Goal: Information Seeking & Learning: Learn about a topic

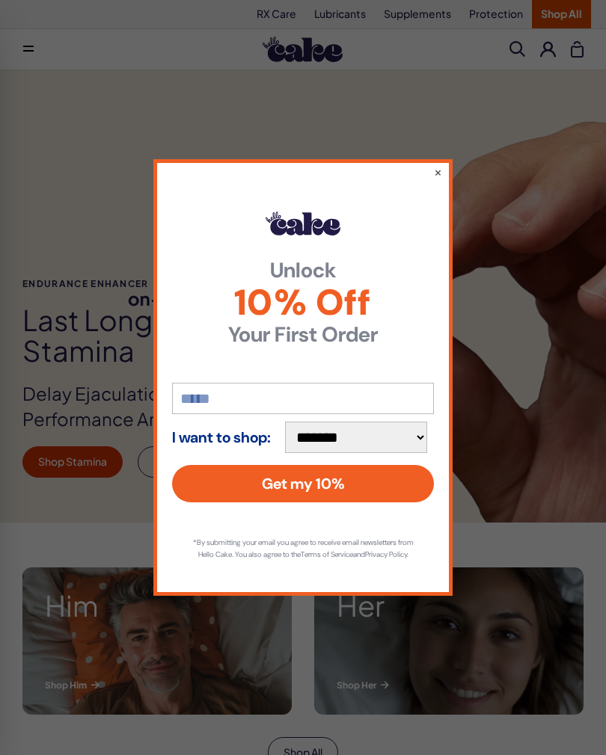
click at [451, 161] on div "**********" at bounding box center [302, 377] width 299 height 437
click at [439, 164] on button "×" at bounding box center [438, 171] width 8 height 15
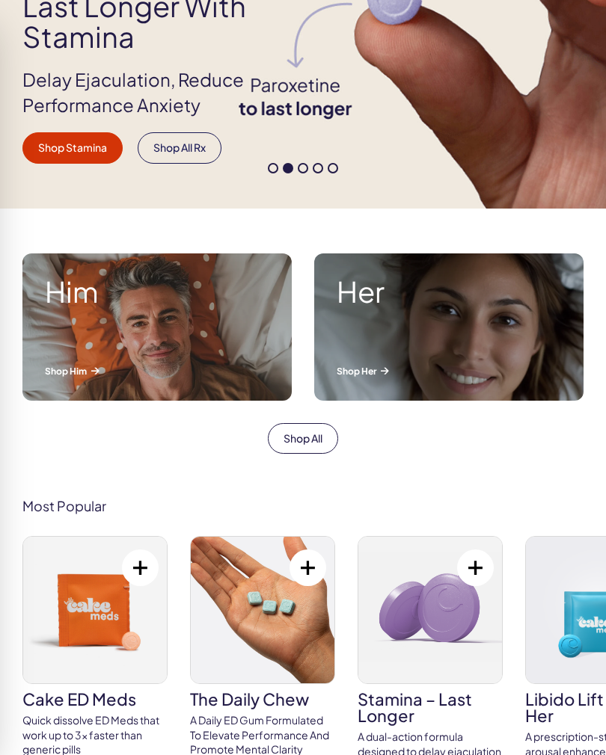
click at [191, 343] on div "Him Shop Him" at bounding box center [156, 326] width 269 height 147
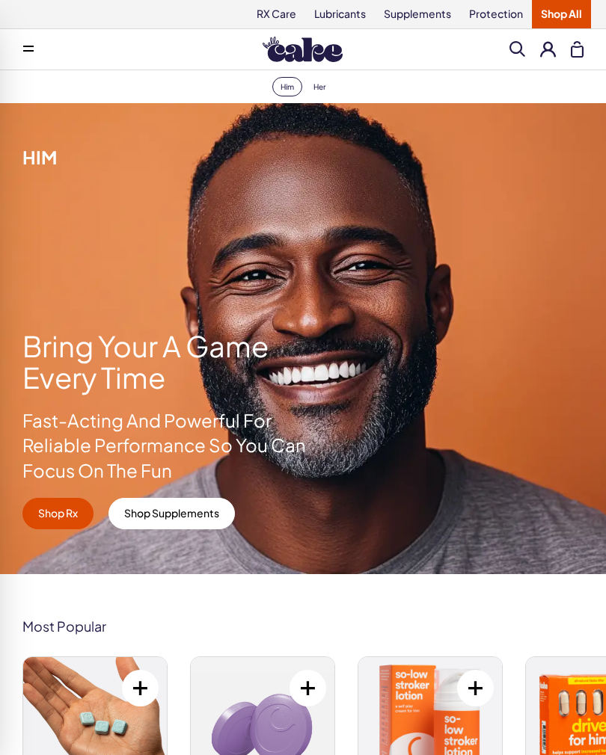
click at [37, 50] on button at bounding box center [28, 49] width 30 height 30
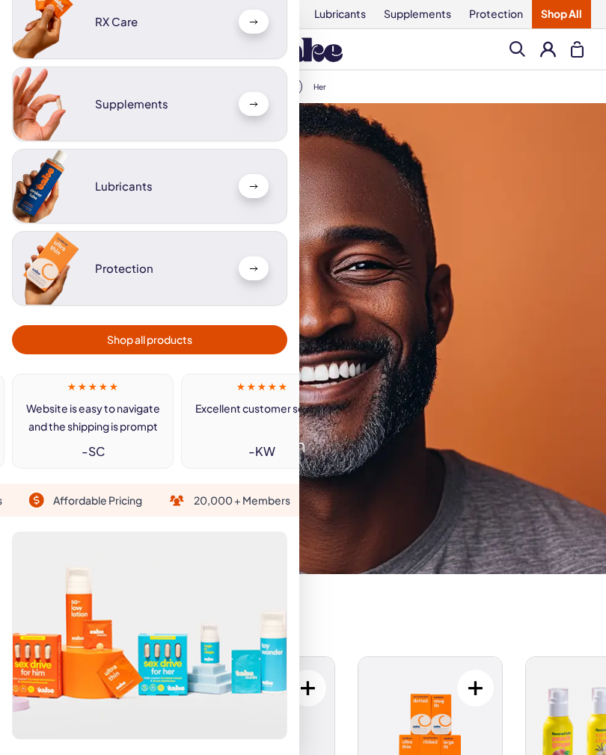
scroll to position [114, 0]
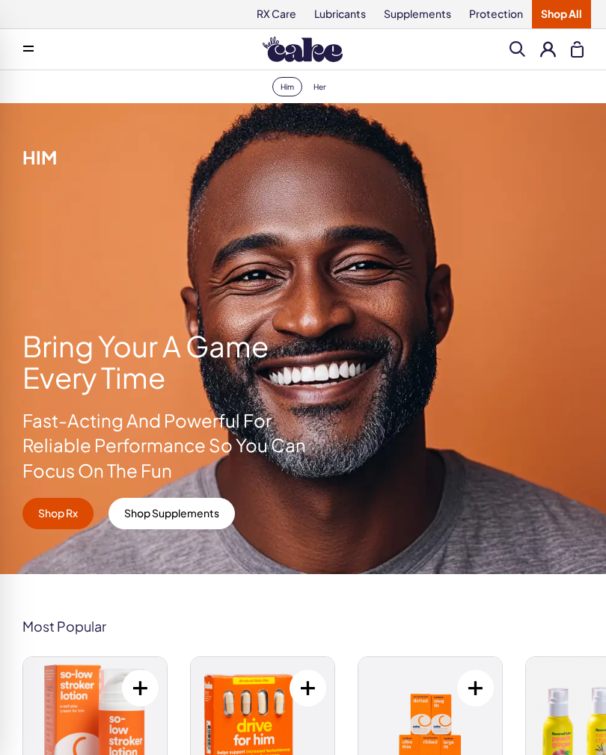
click at [538, 246] on div "Bring Your A Game Every Time Fast-Acting And Powerful For Reliable Performance …" at bounding box center [303, 338] width 606 height 471
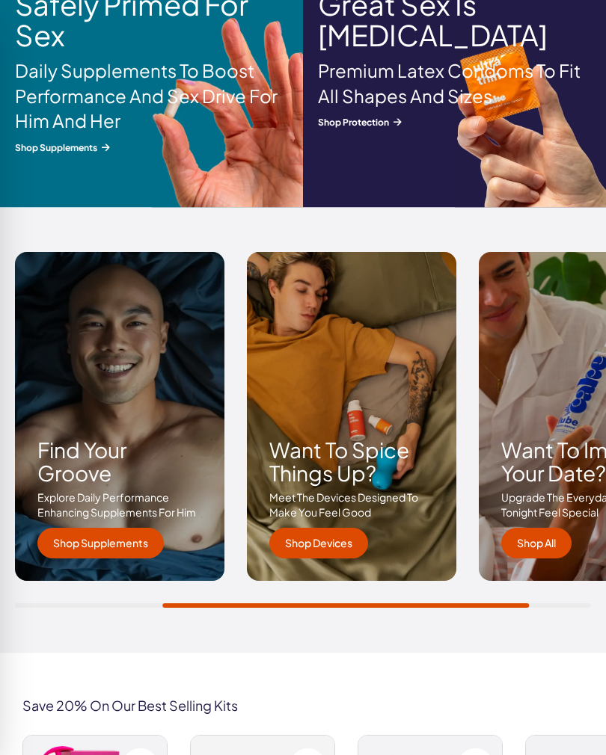
scroll to position [2027, 0]
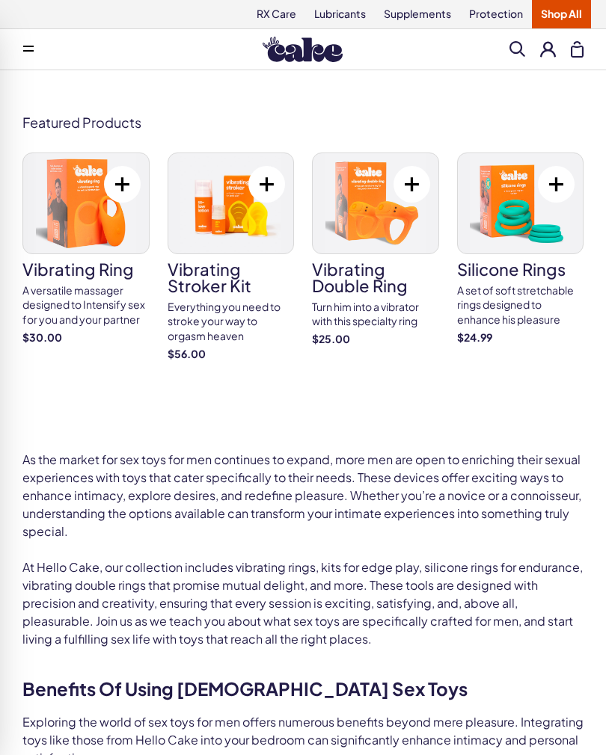
click at [375, 280] on h3 "vibrating double ring" at bounding box center [375, 277] width 127 height 33
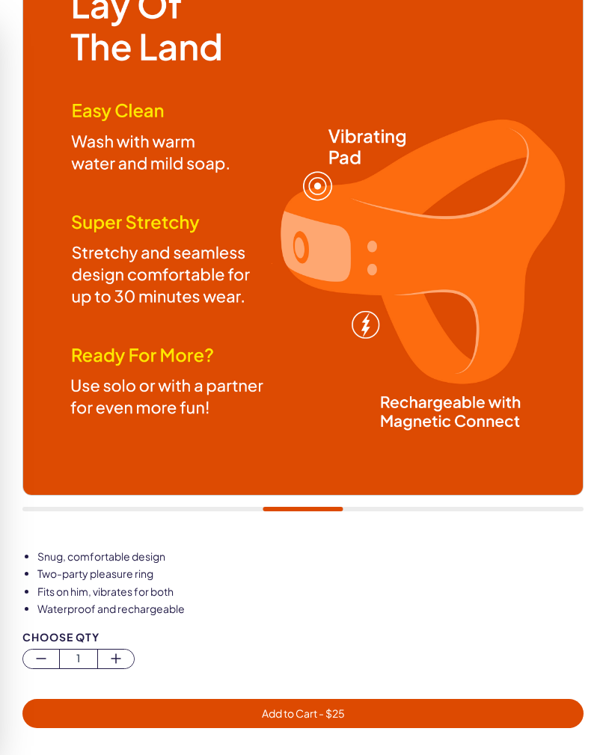
scroll to position [304, 0]
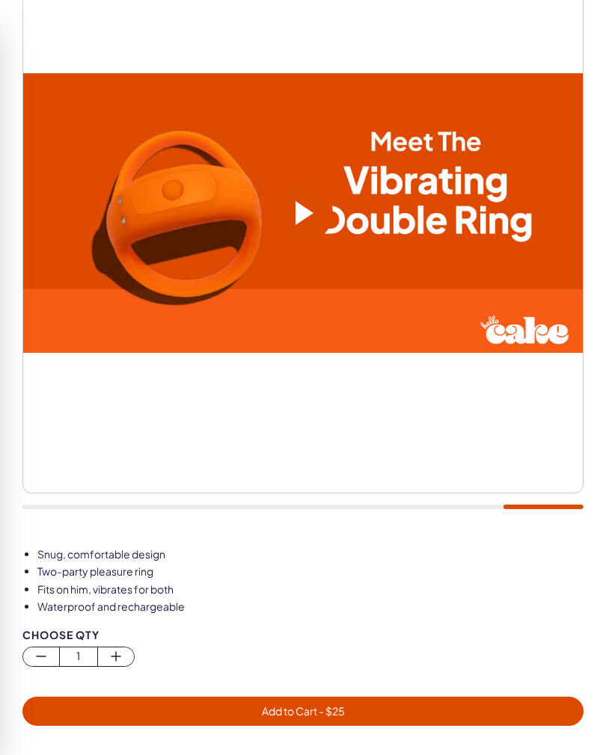
click at [307, 205] on span at bounding box center [304, 213] width 18 height 24
click at [304, 218] on span at bounding box center [304, 213] width 18 height 24
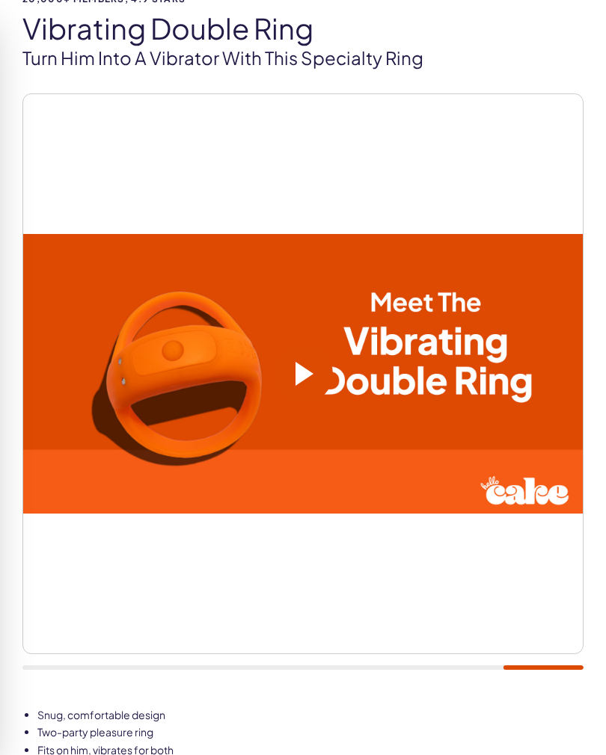
scroll to position [0, 0]
